Goal: Task Accomplishment & Management: Manage account settings

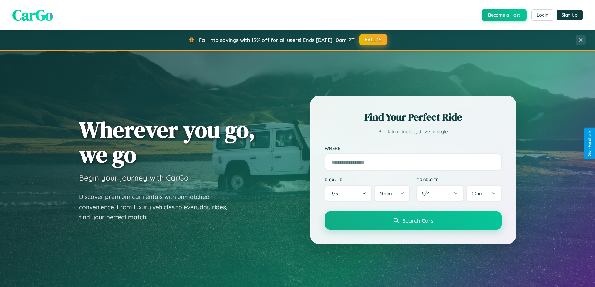
click at [374, 40] on button "FALL15" at bounding box center [373, 39] width 27 height 11
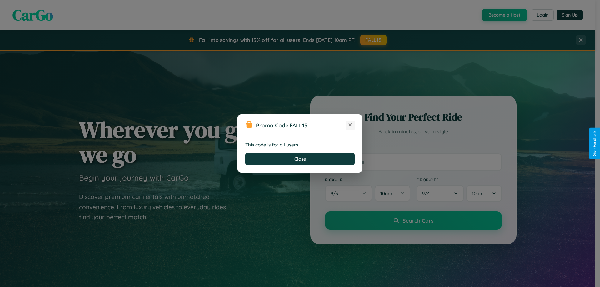
click at [350, 125] on icon at bounding box center [350, 125] width 6 height 6
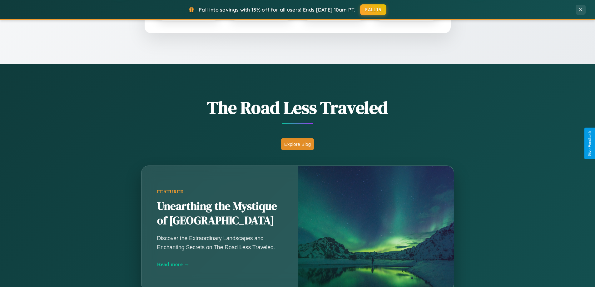
scroll to position [430, 0]
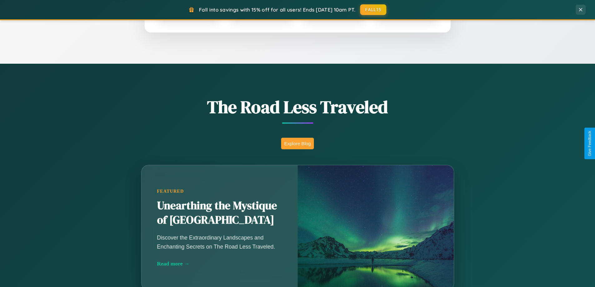
click at [297, 143] on button "Explore Blog" at bounding box center [297, 144] width 33 height 12
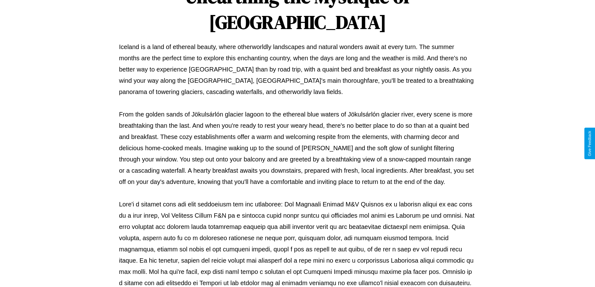
scroll to position [202, 0]
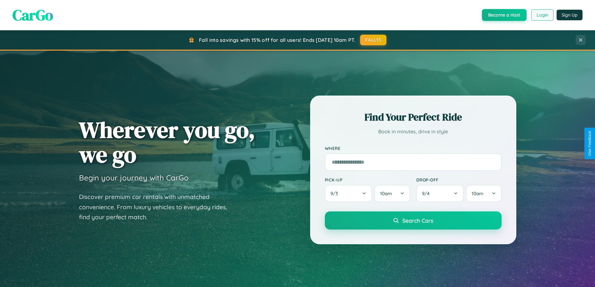
click at [542, 15] on button "Login" at bounding box center [542, 14] width 22 height 11
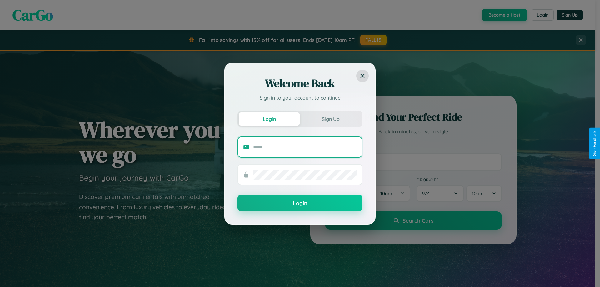
click at [305, 147] on input "text" at bounding box center [305, 147] width 104 height 10
type input "**********"
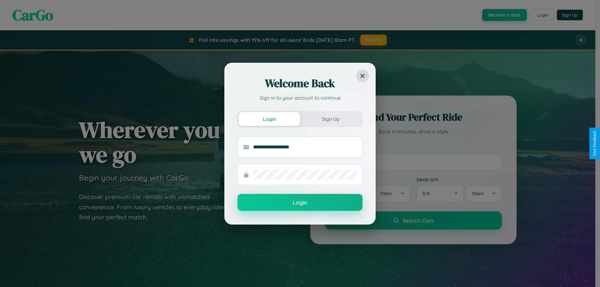
click at [300, 203] on button "Login" at bounding box center [299, 202] width 125 height 17
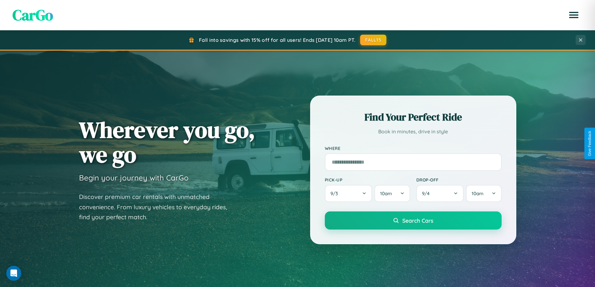
scroll to position [269, 0]
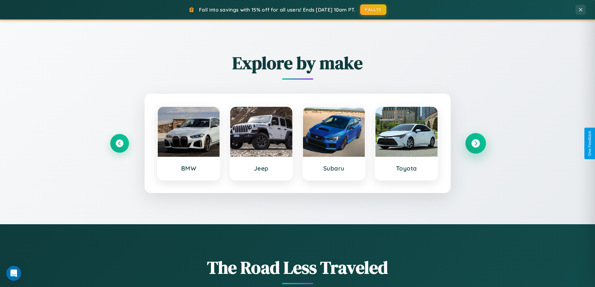
click at [476, 143] on icon at bounding box center [475, 143] width 8 height 8
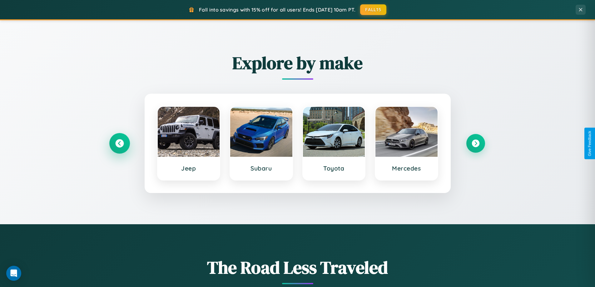
click at [119, 143] on icon at bounding box center [119, 143] width 8 height 8
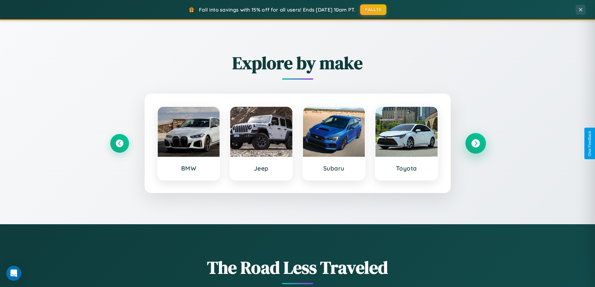
click at [476, 143] on icon at bounding box center [475, 143] width 8 height 8
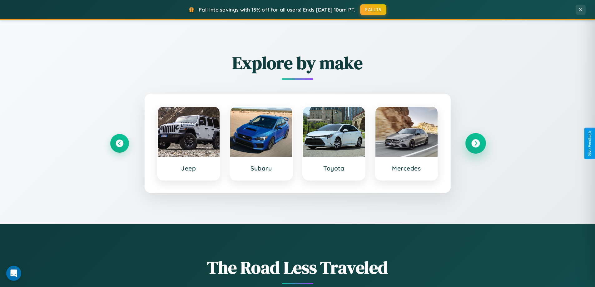
click at [476, 143] on icon at bounding box center [475, 143] width 8 height 8
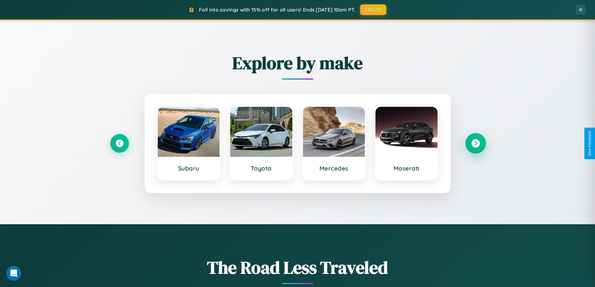
click at [476, 143] on icon at bounding box center [475, 143] width 8 height 8
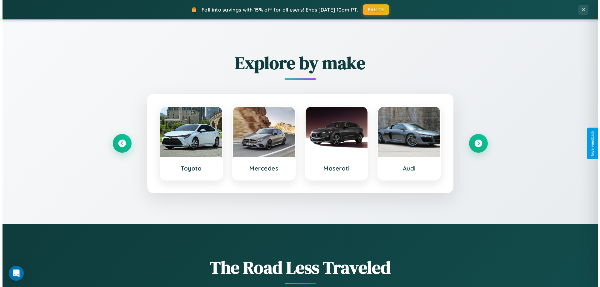
scroll to position [0, 0]
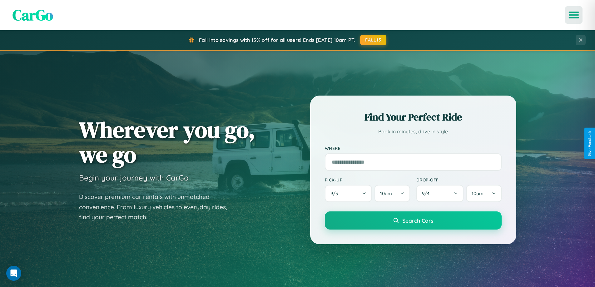
click at [574, 15] on icon "Open menu" at bounding box center [574, 15] width 9 height 6
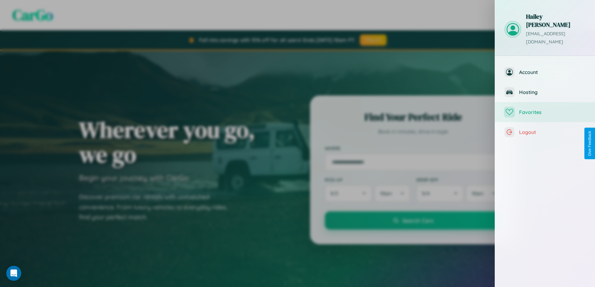
click at [545, 109] on span "Favorites" at bounding box center [552, 112] width 67 height 6
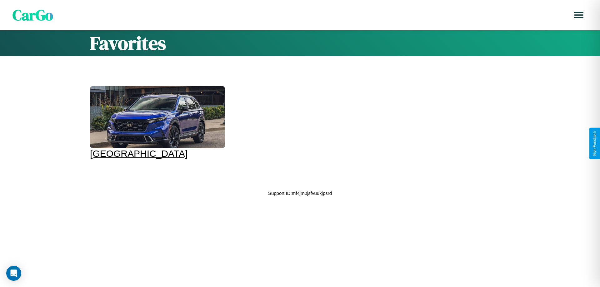
click at [157, 122] on div at bounding box center [157, 117] width 135 height 62
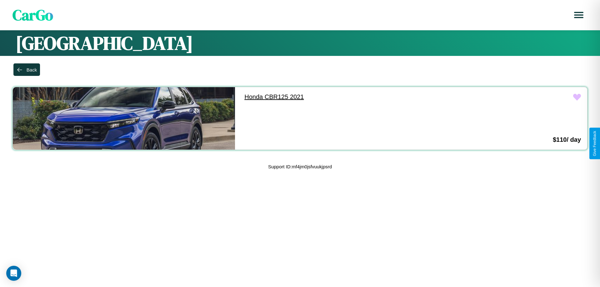
click at [346, 97] on link "Honda CBR125 2021" at bounding box center [349, 97] width 222 height 20
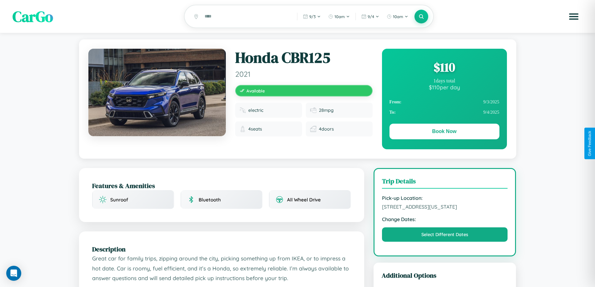
click at [444, 68] on div "$ 110" at bounding box center [445, 67] width 110 height 17
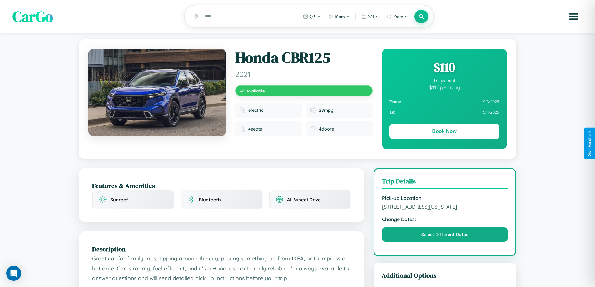
click at [444, 68] on div "$ 110" at bounding box center [445, 67] width 110 height 17
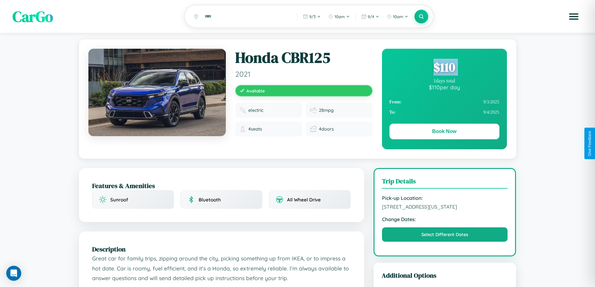
click at [444, 68] on div "$ 110" at bounding box center [445, 67] width 110 height 17
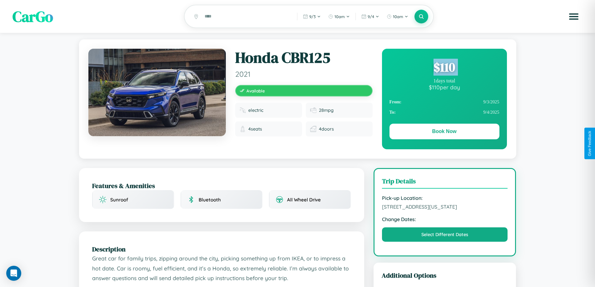
click at [444, 68] on div "$ 110" at bounding box center [445, 67] width 110 height 17
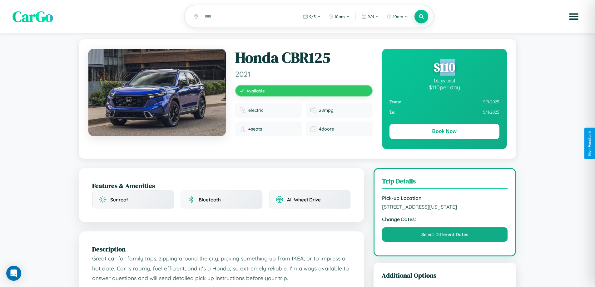
click at [444, 68] on div "$ 110" at bounding box center [445, 67] width 110 height 17
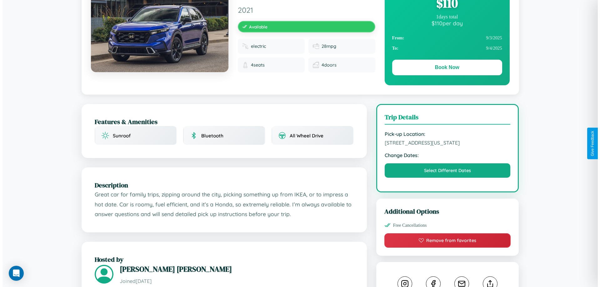
scroll to position [162, 0]
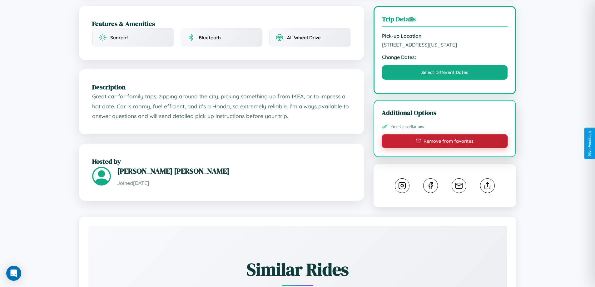
click at [445, 142] on button "Remove from favorites" at bounding box center [445, 141] width 127 height 14
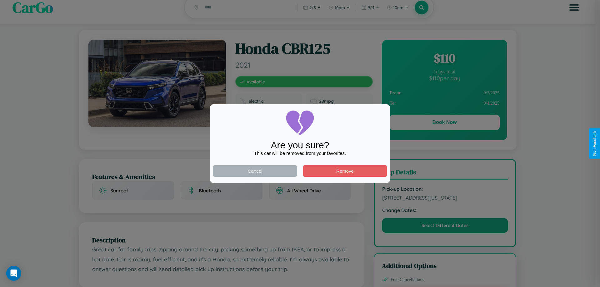
scroll to position [0, 0]
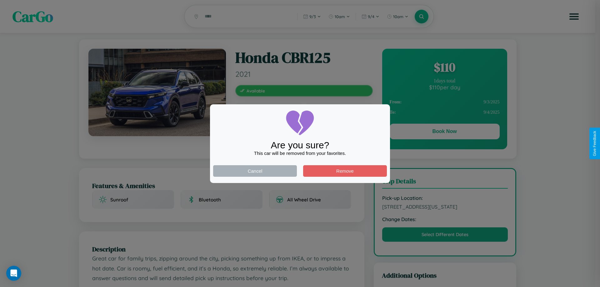
click at [444, 132] on div at bounding box center [300, 143] width 600 height 287
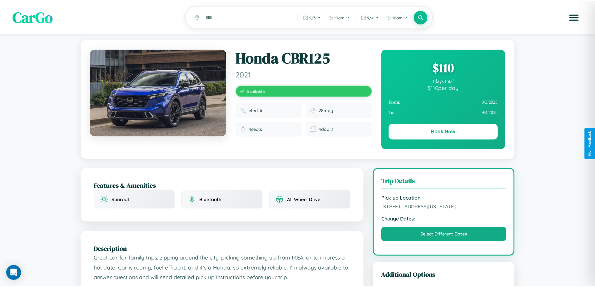
scroll to position [162, 0]
